Goal: Transaction & Acquisition: Book appointment/travel/reservation

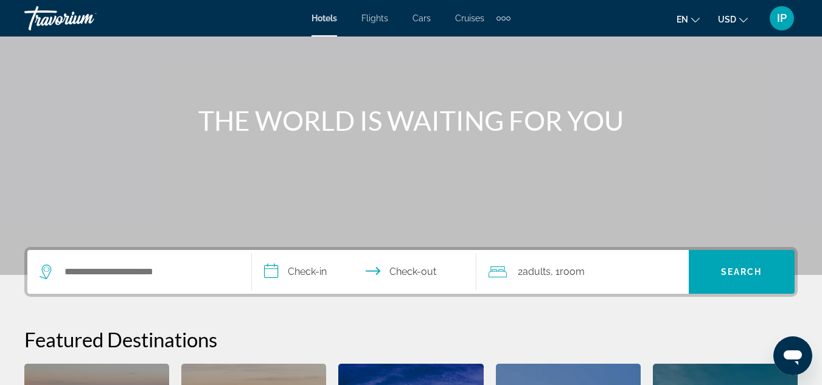
scroll to position [131, 0]
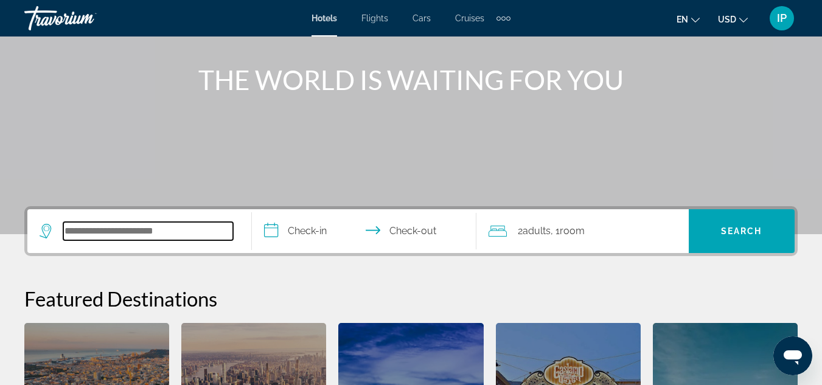
click at [181, 238] on input "Search widget" at bounding box center [148, 231] width 170 height 18
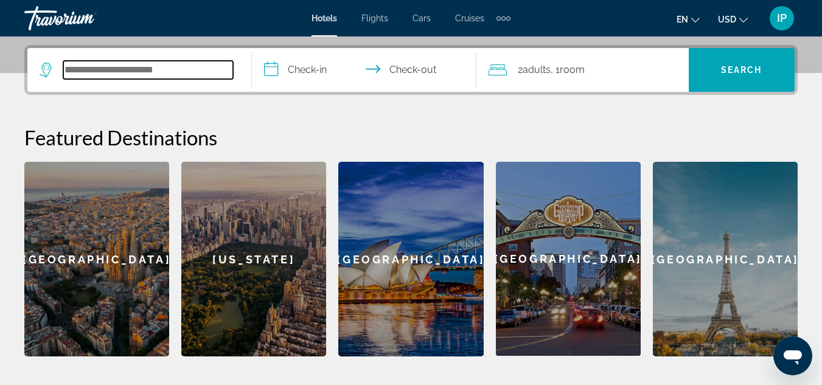
scroll to position [297, 0]
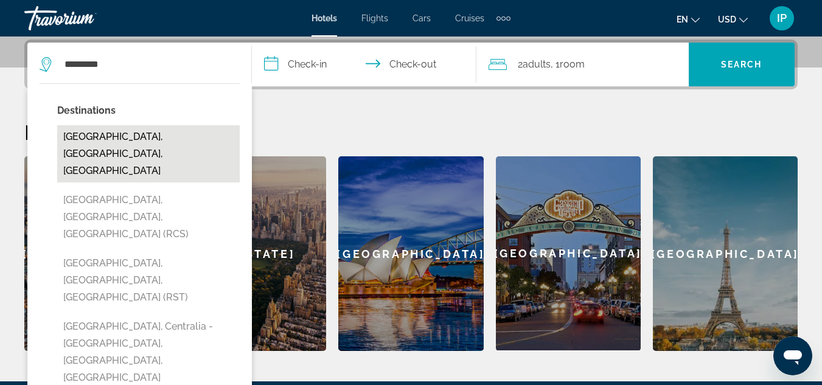
click at [105, 134] on button "[GEOGRAPHIC_DATA], [GEOGRAPHIC_DATA], [GEOGRAPHIC_DATA]" at bounding box center [148, 153] width 182 height 57
type input "**********"
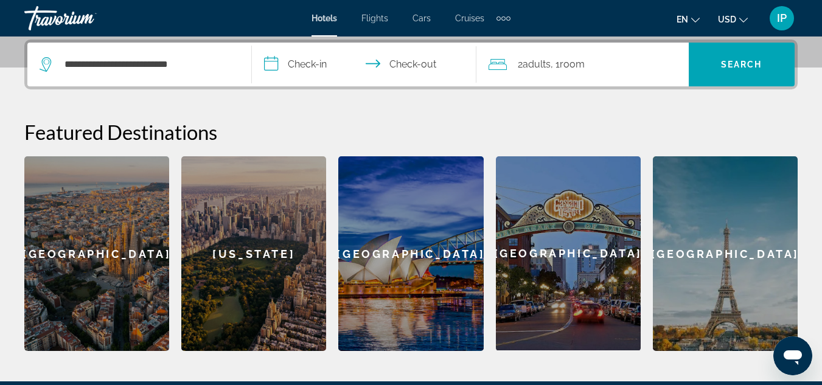
click at [316, 62] on input "**********" at bounding box center [366, 66] width 229 height 47
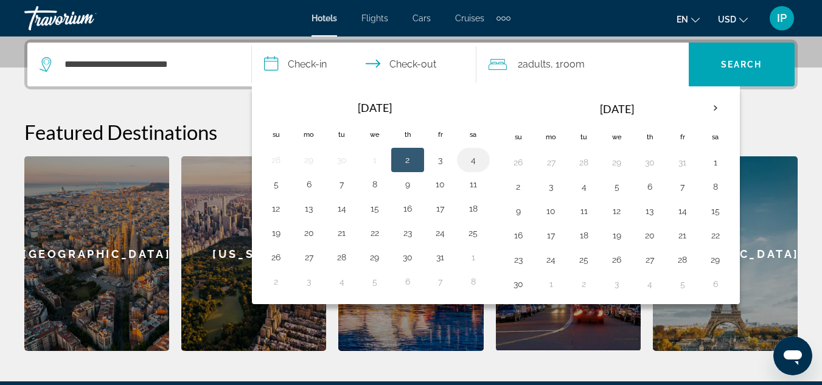
click at [472, 161] on button "4" at bounding box center [473, 159] width 19 height 17
click at [279, 188] on button "5" at bounding box center [275, 184] width 19 height 17
type input "**********"
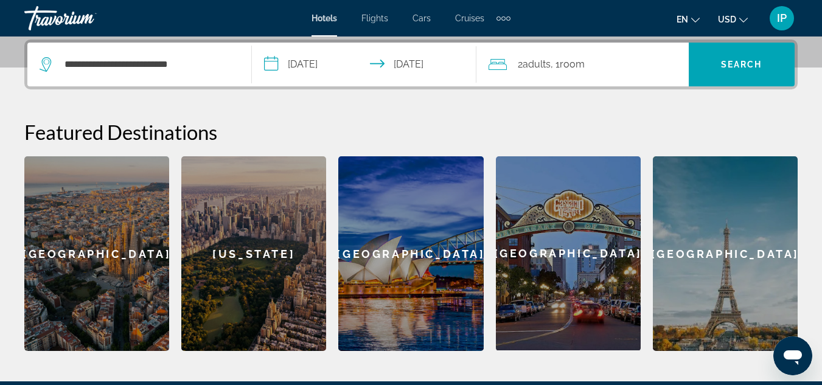
click at [568, 69] on span "Room" at bounding box center [572, 64] width 25 height 12
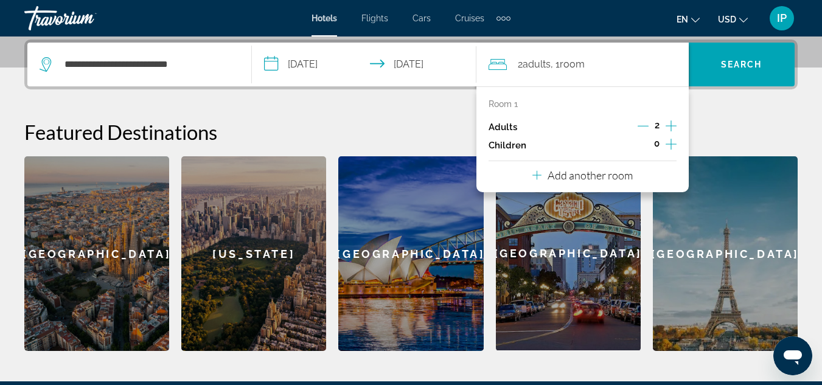
click at [511, 104] on p "Room 1" at bounding box center [502, 104] width 29 height 10
click at [561, 175] on p "Add another room" at bounding box center [589, 175] width 85 height 13
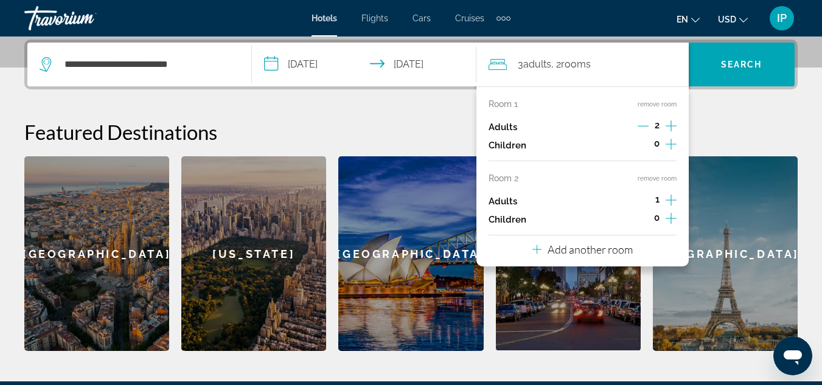
click at [673, 200] on icon "Increment adults" at bounding box center [670, 200] width 11 height 11
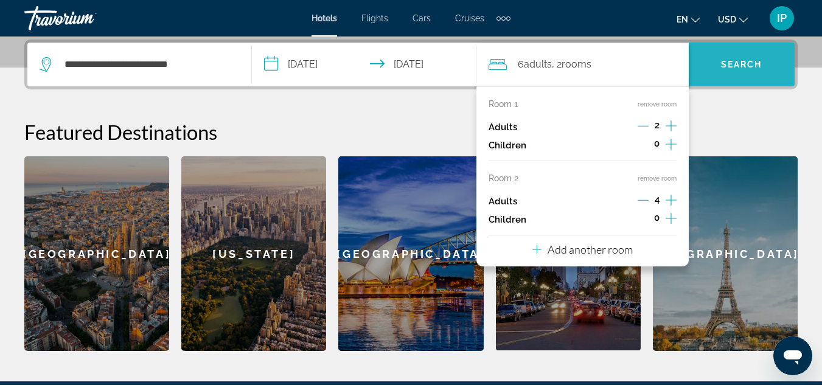
click at [718, 61] on span "Search widget" at bounding box center [742, 64] width 106 height 29
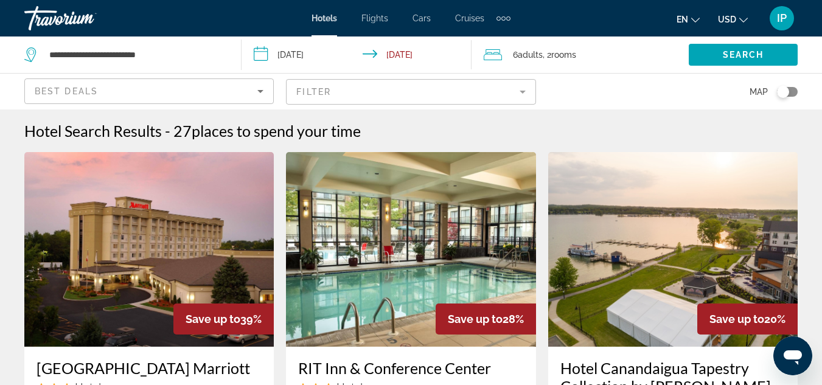
click at [171, 297] on img "Main content" at bounding box center [148, 249] width 249 height 195
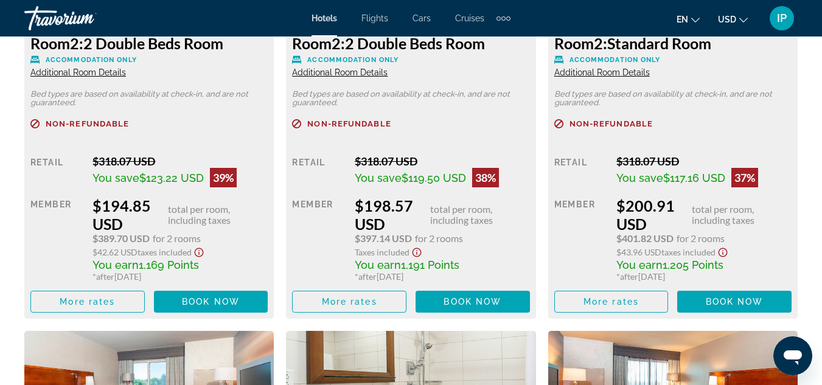
scroll to position [2116, 0]
